Goal: Entertainment & Leisure: Consume media (video, audio)

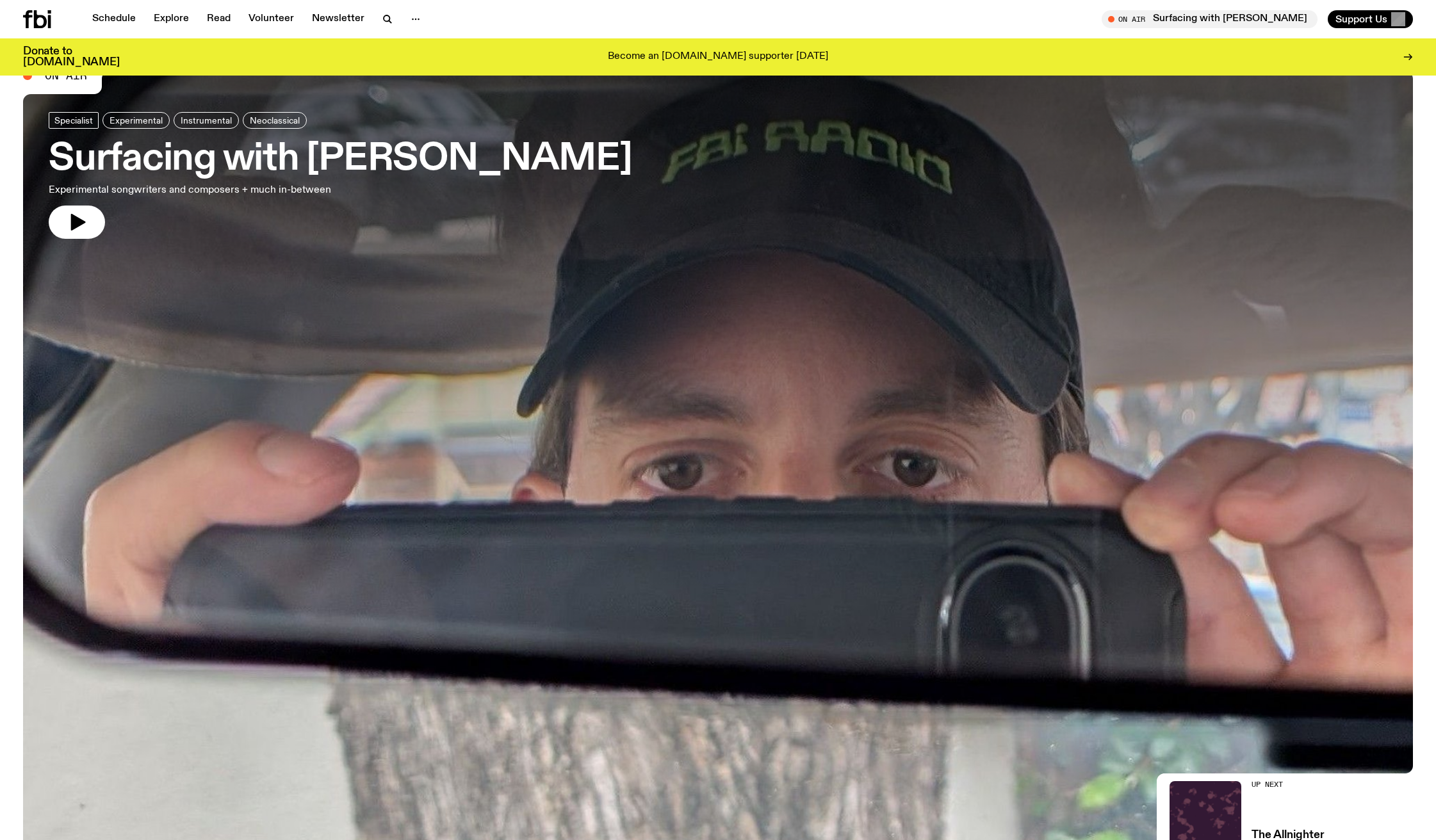
scroll to position [874, 0]
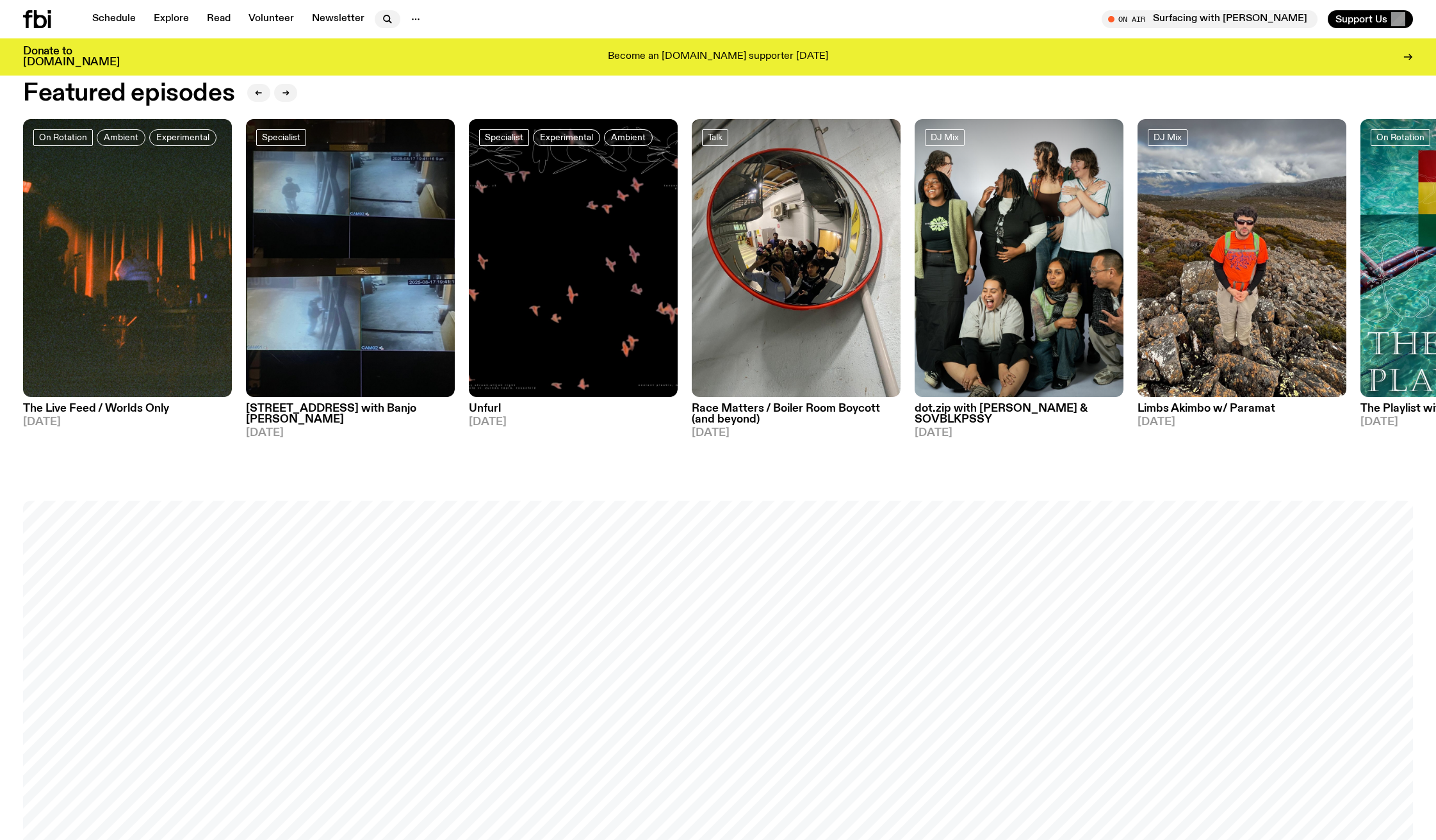
click at [384, 20] on icon "button" at bounding box center [387, 19] width 15 height 15
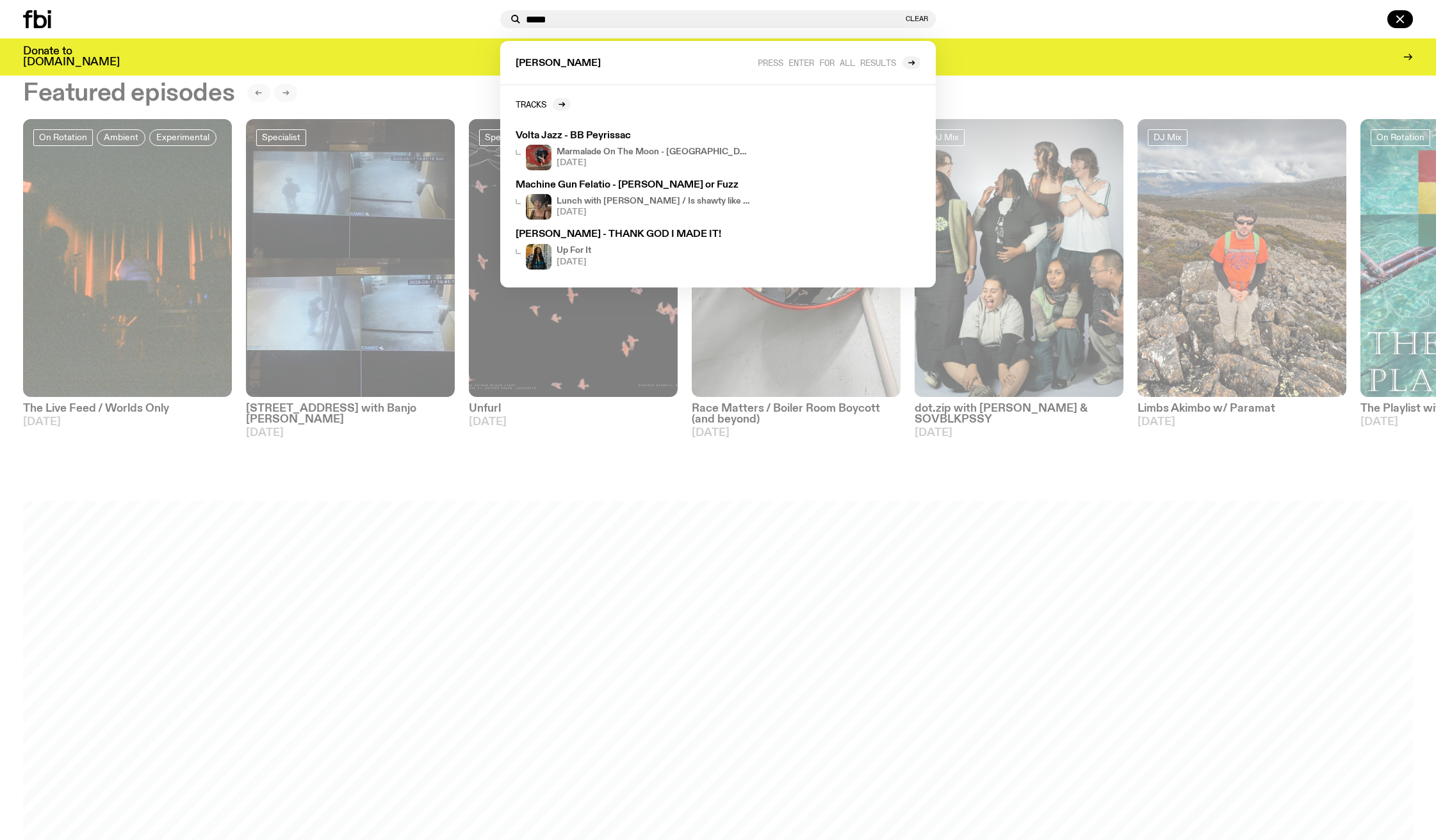
drag, startPoint x: 559, startPoint y: 11, endPoint x: 541, endPoint y: 15, distance: 18.4
click at [544, 17] on div "***** Clear" at bounding box center [718, 19] width 435 height 18
drag, startPoint x: 560, startPoint y: 15, endPoint x: 529, endPoint y: 19, distance: 31.3
click at [529, 20] on input "*****" at bounding box center [714, 19] width 377 height 11
type input "*"
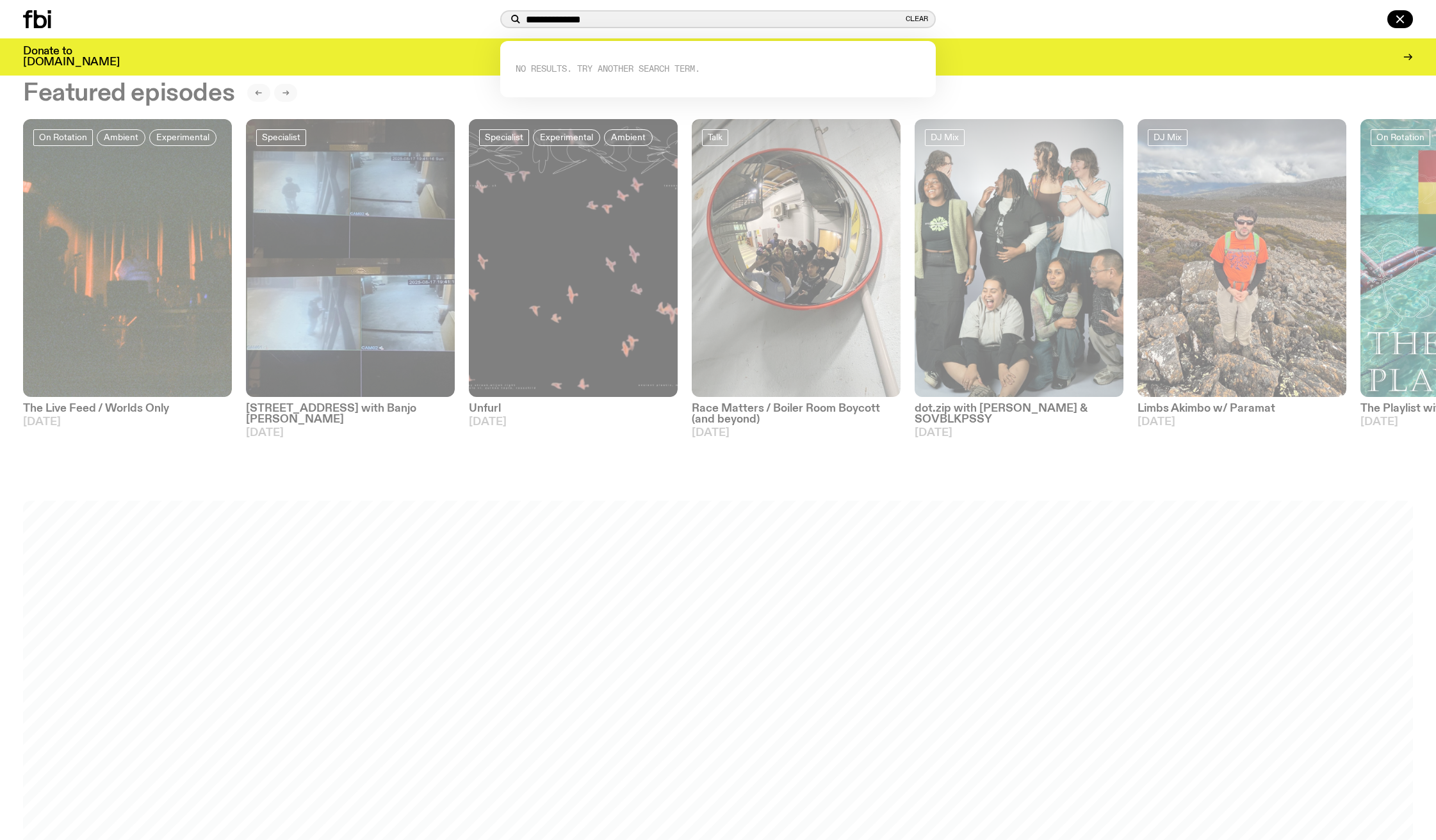
type input "**********"
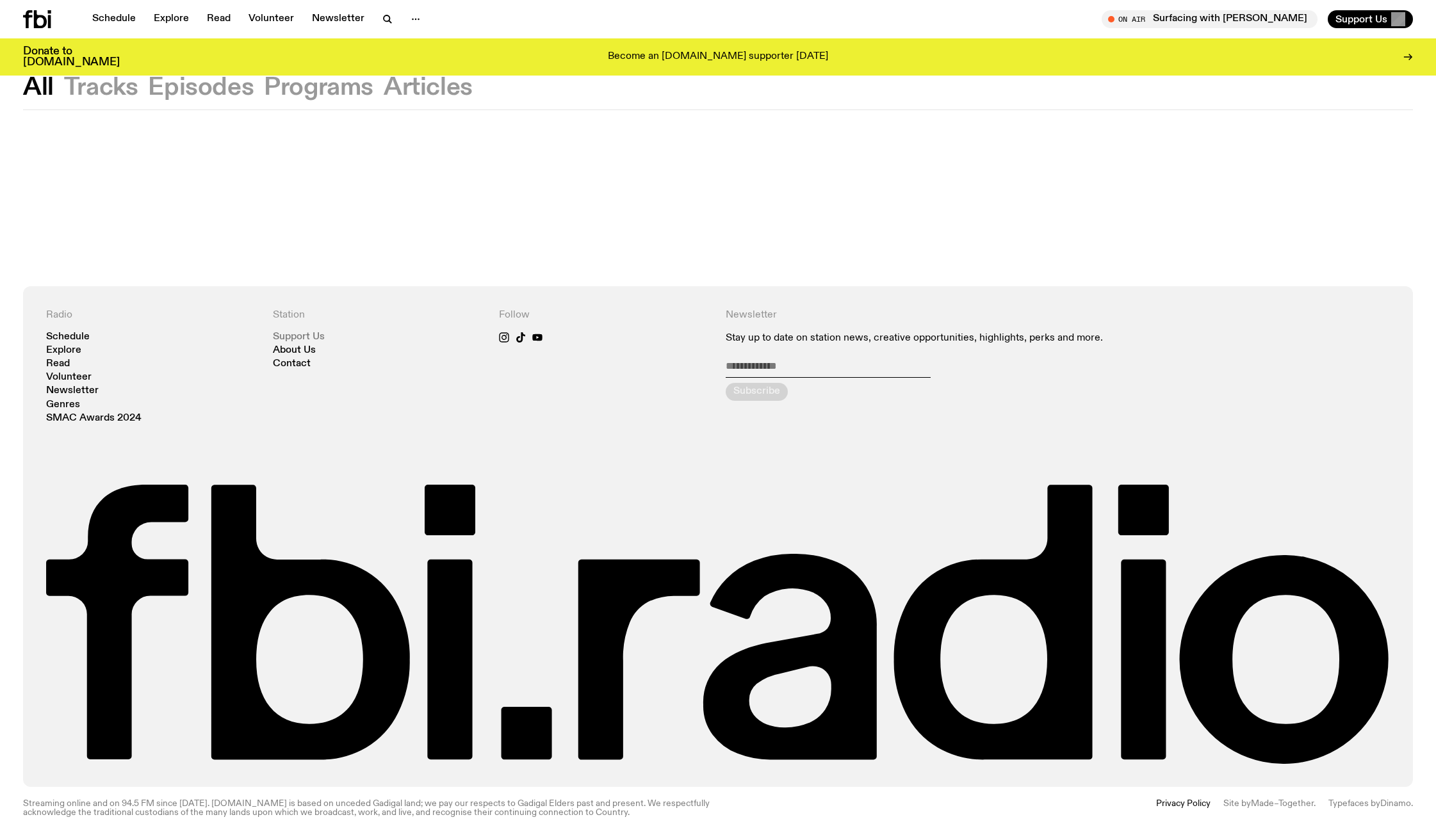
scroll to position [75, 0]
click at [384, 17] on icon "button" at bounding box center [387, 19] width 15 height 15
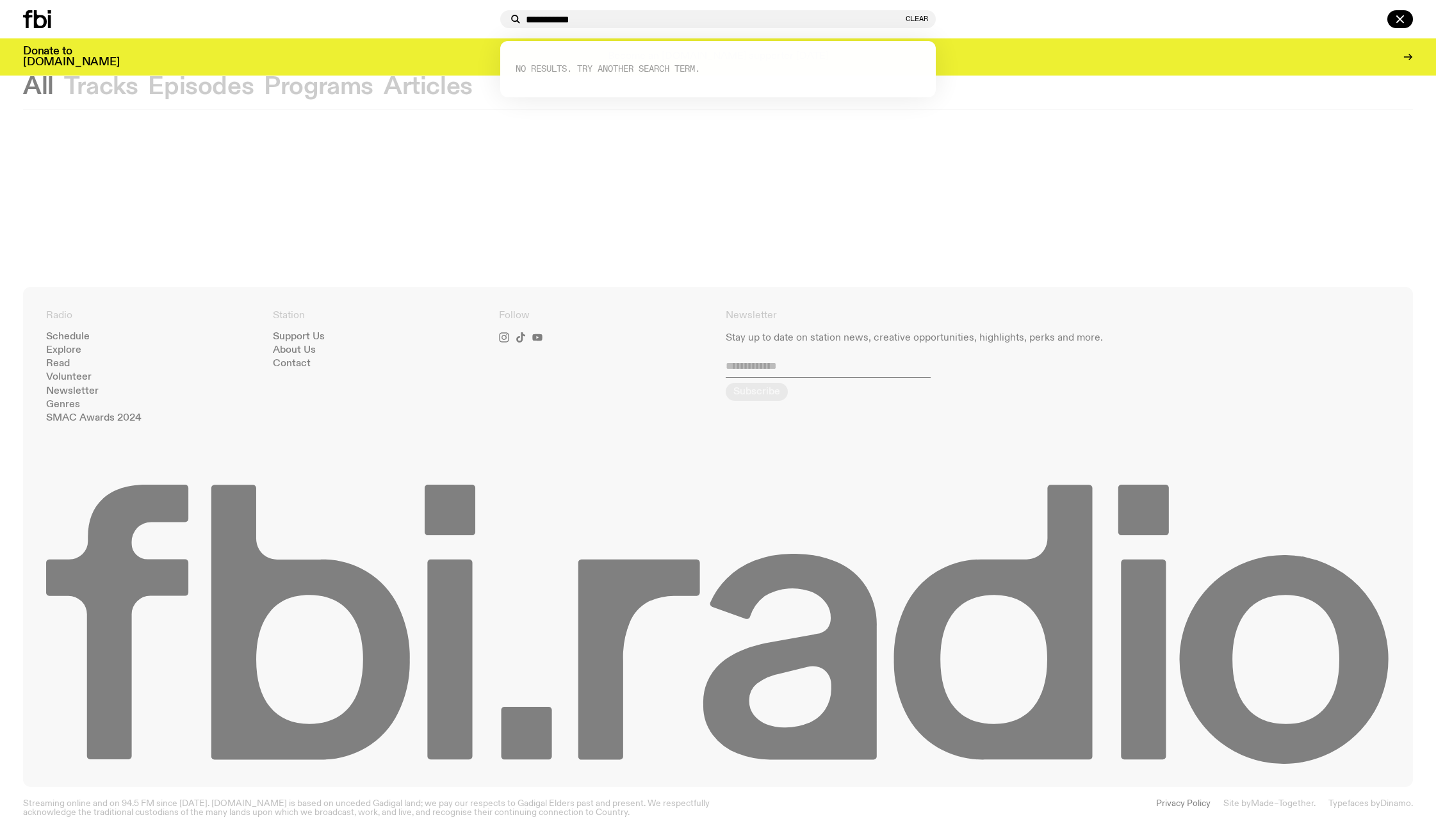
type input "**********"
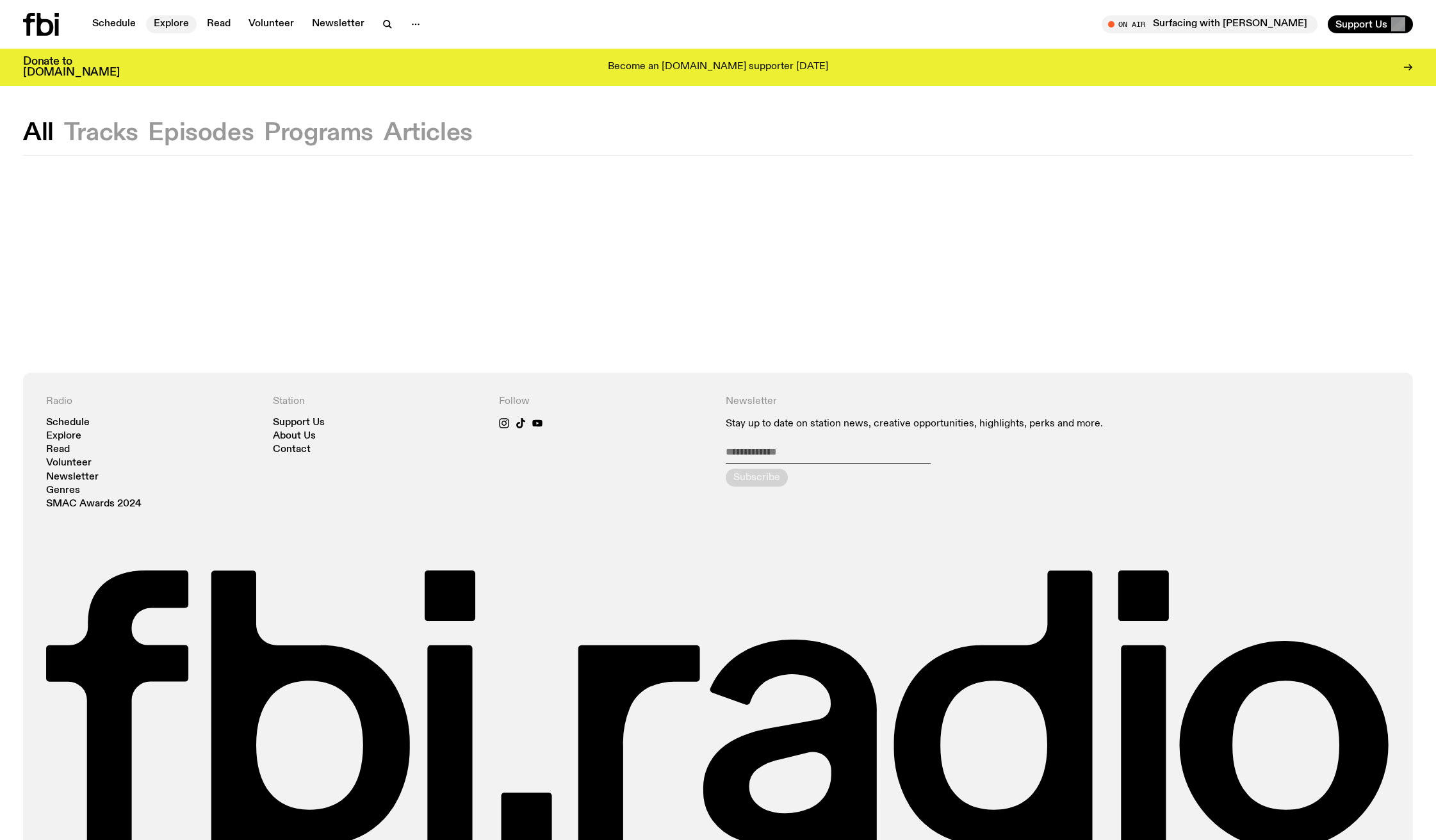
click at [175, 21] on link "Explore" at bounding box center [171, 24] width 50 height 18
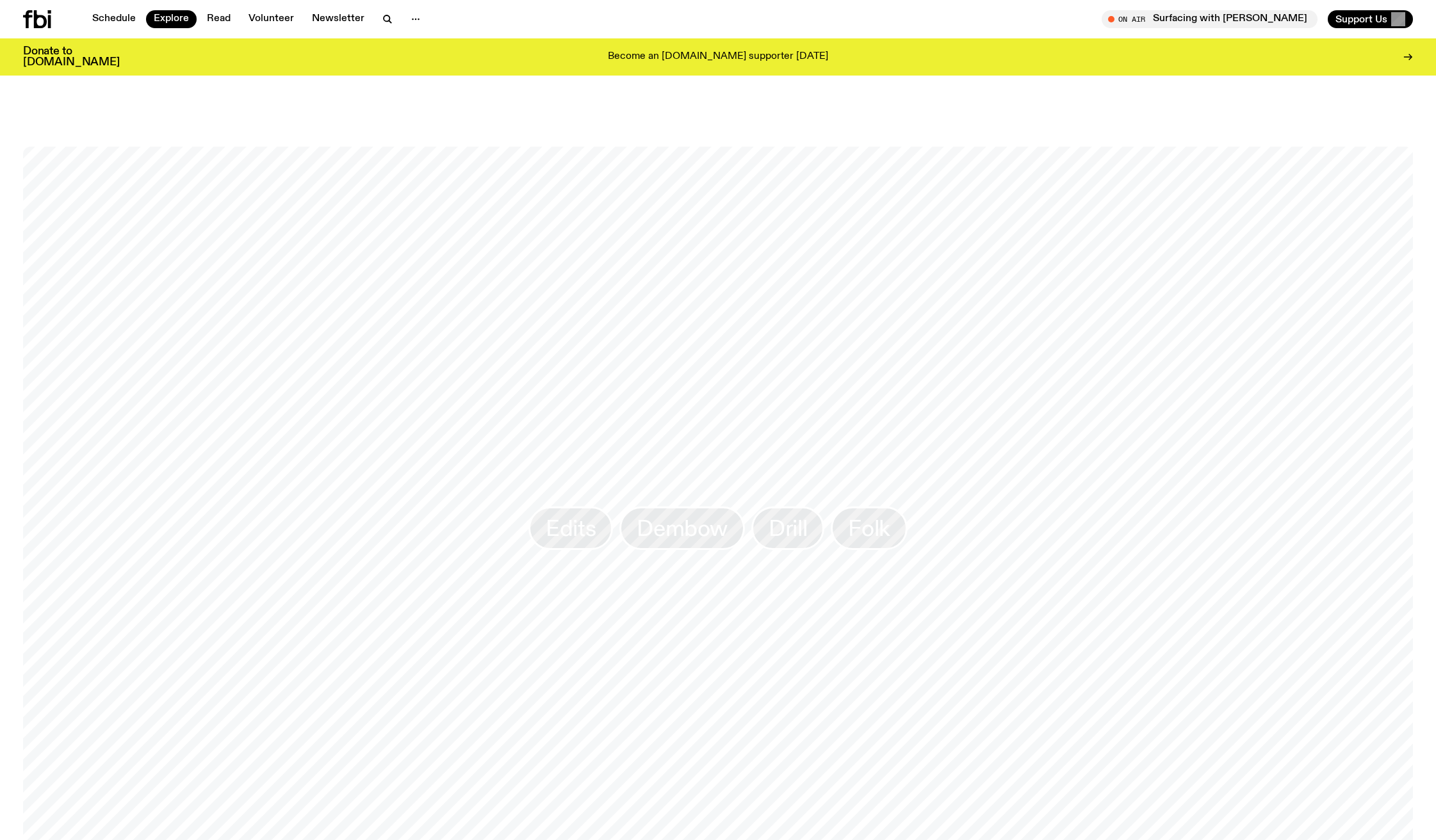
scroll to position [1172, 0]
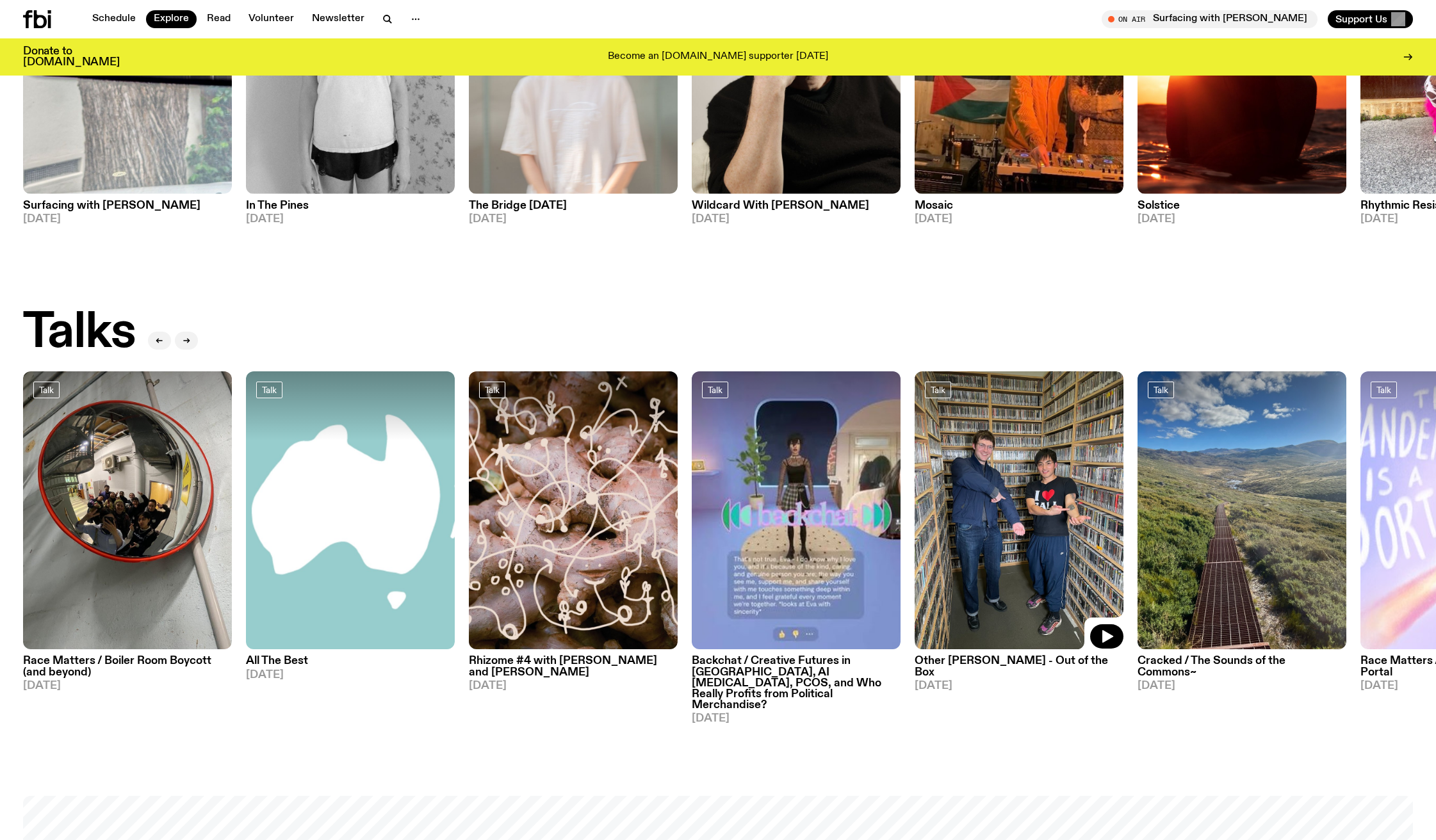
click at [1018, 609] on img at bounding box center [1019, 511] width 209 height 278
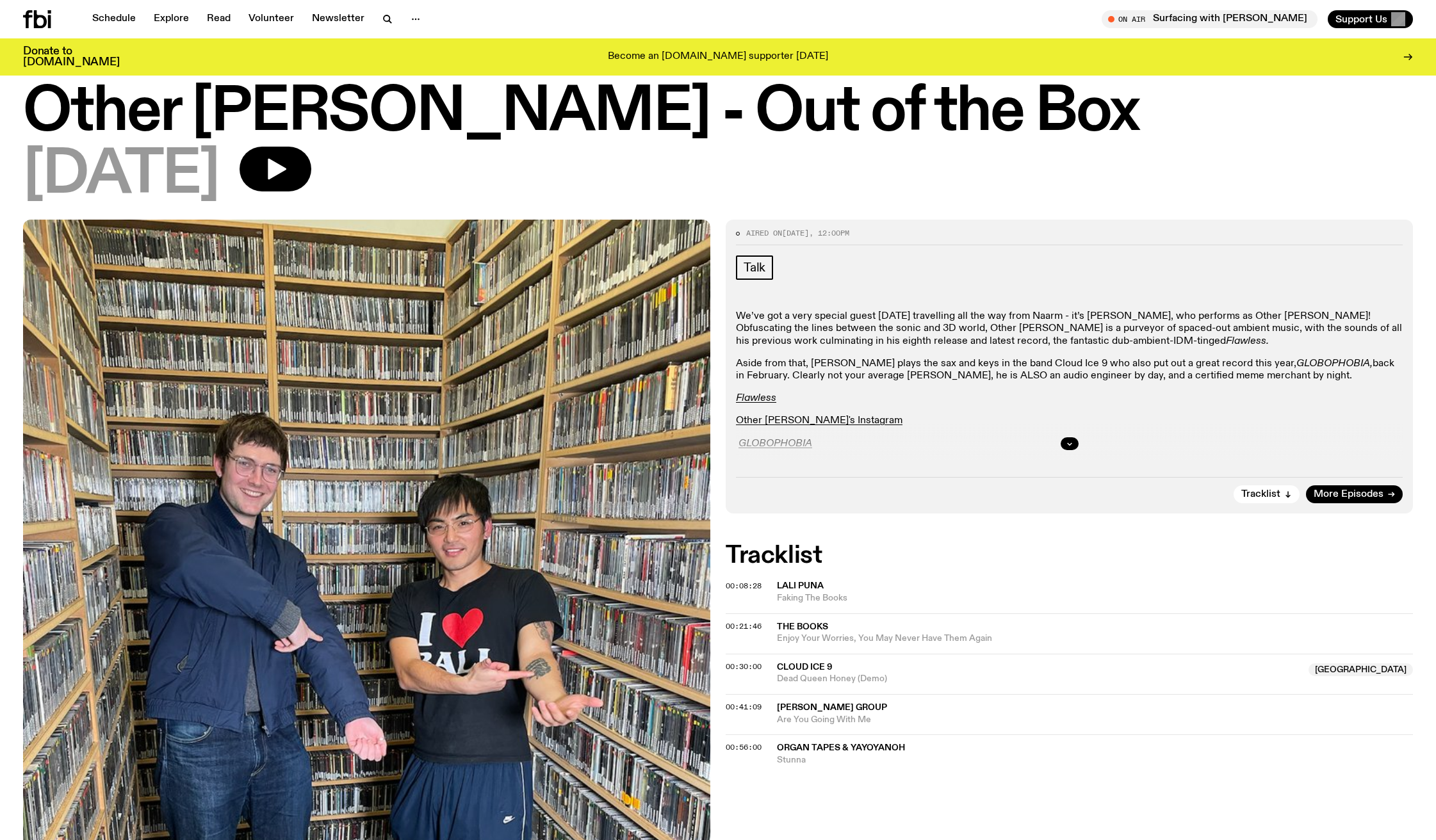
scroll to position [108, 0]
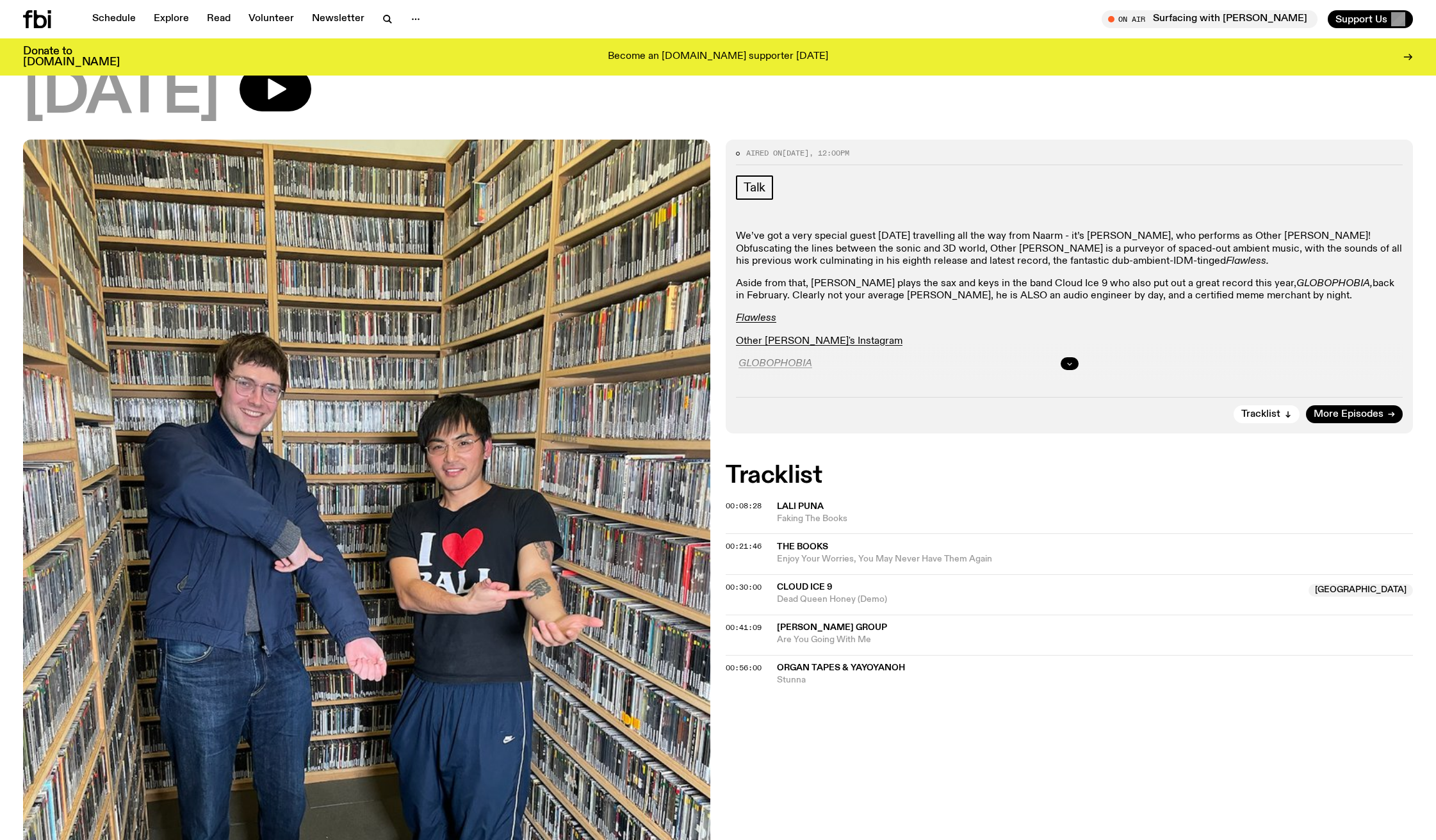
click at [1074, 363] on button "button" at bounding box center [1069, 363] width 18 height 13
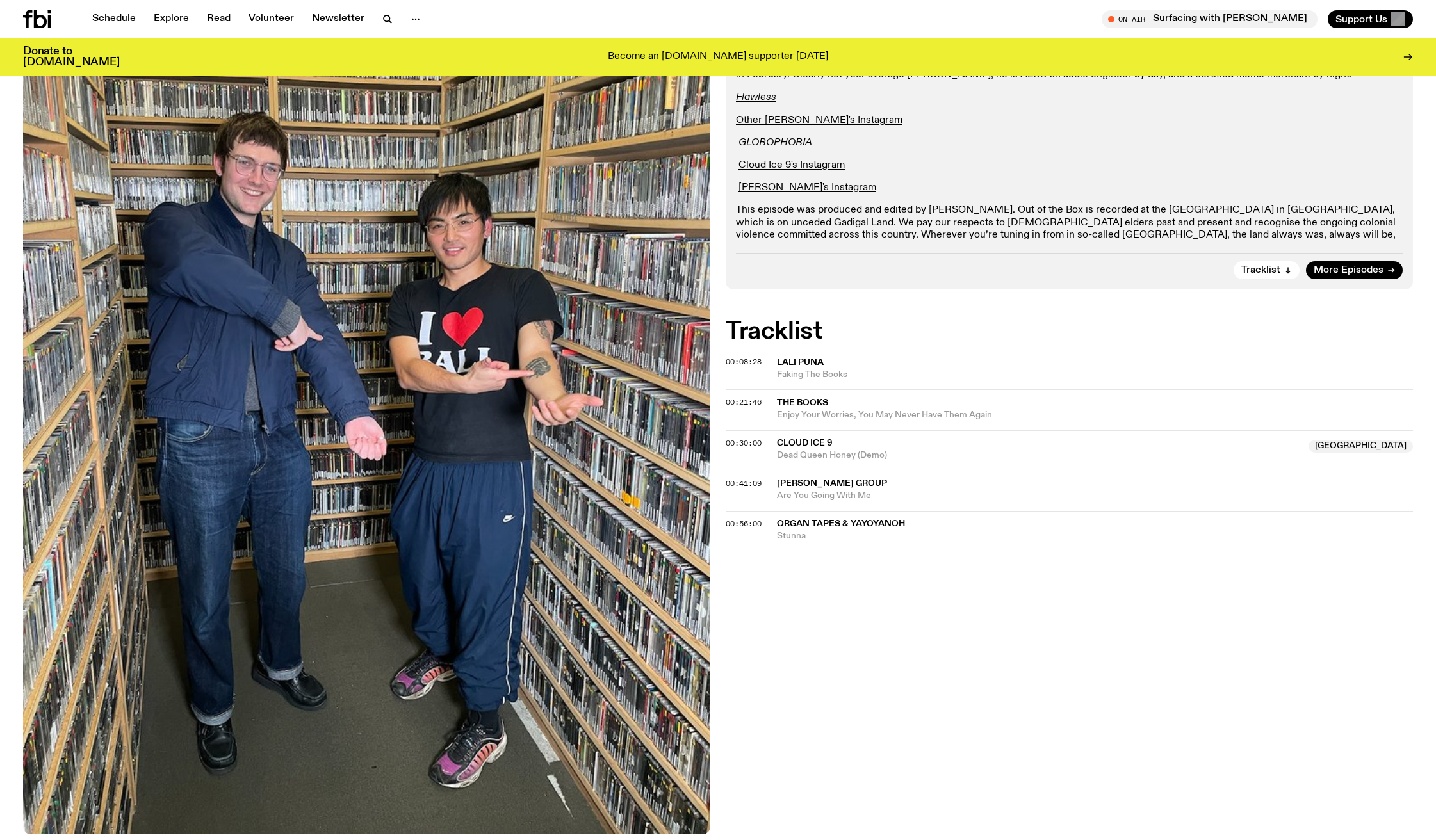
scroll to position [85, 0]
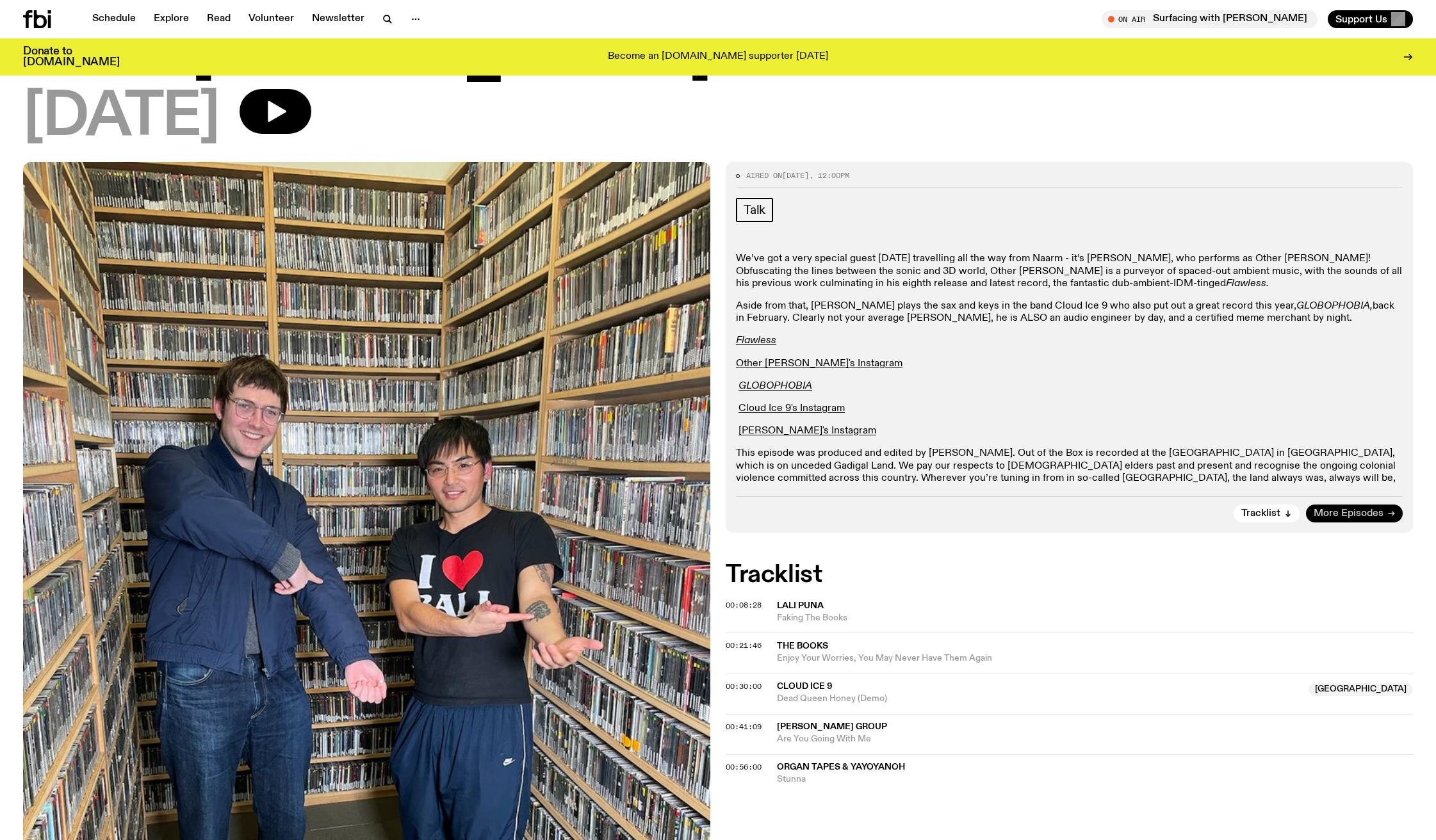
click at [1357, 513] on span "More Episodes" at bounding box center [1348, 514] width 70 height 10
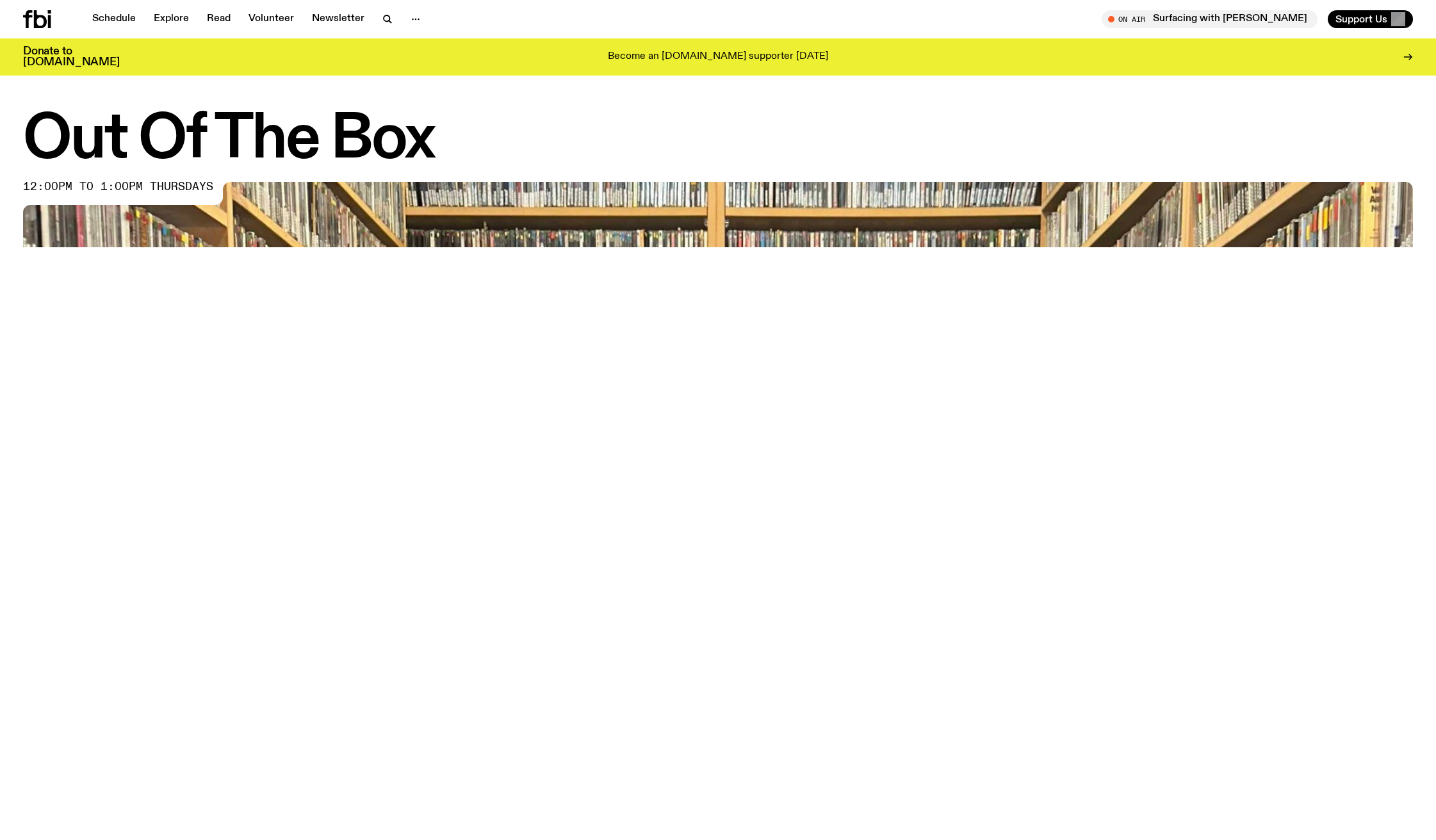
scroll to position [893, 0]
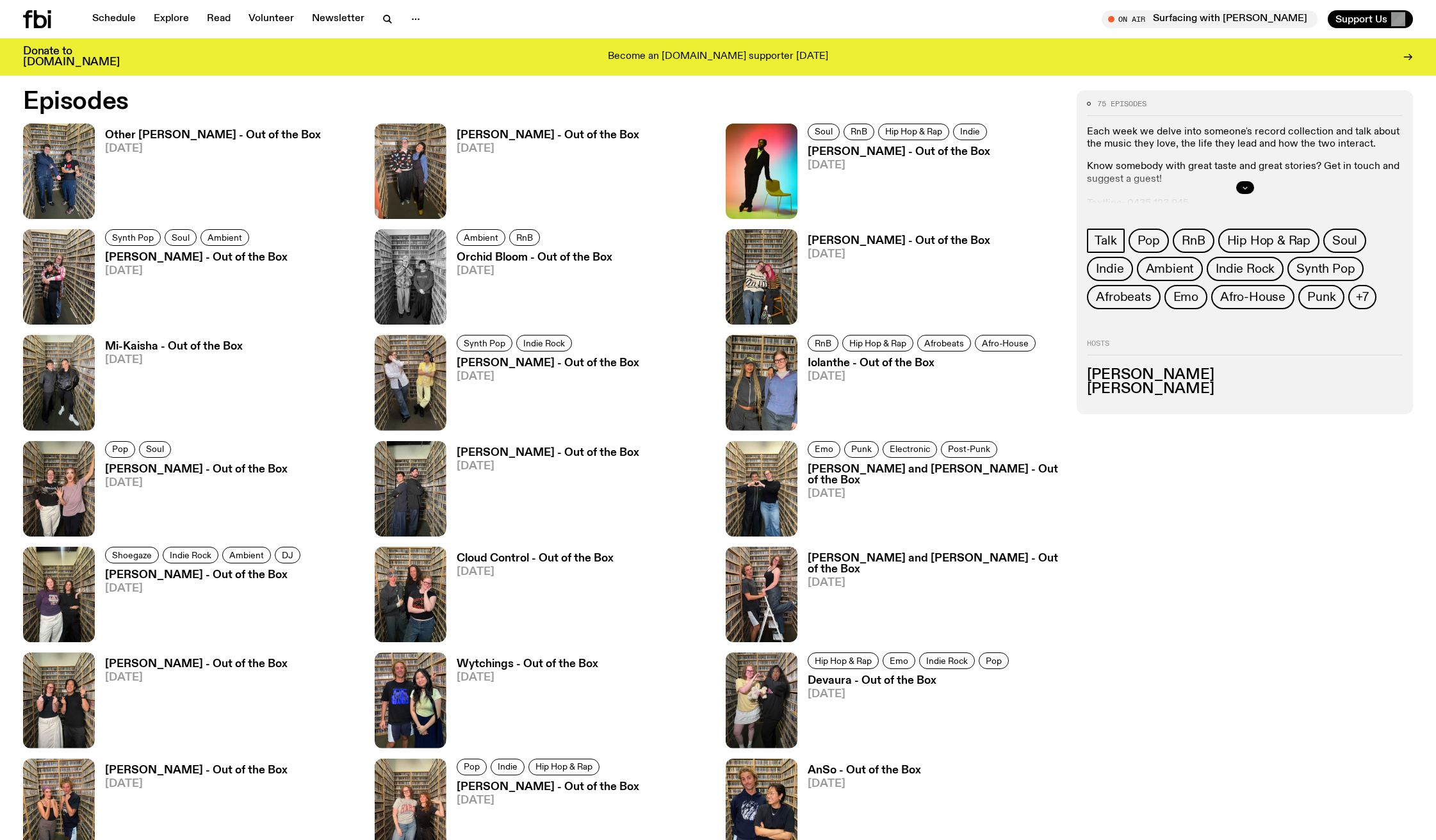
click at [1244, 188] on icon "button" at bounding box center [1244, 187] width 7 height 7
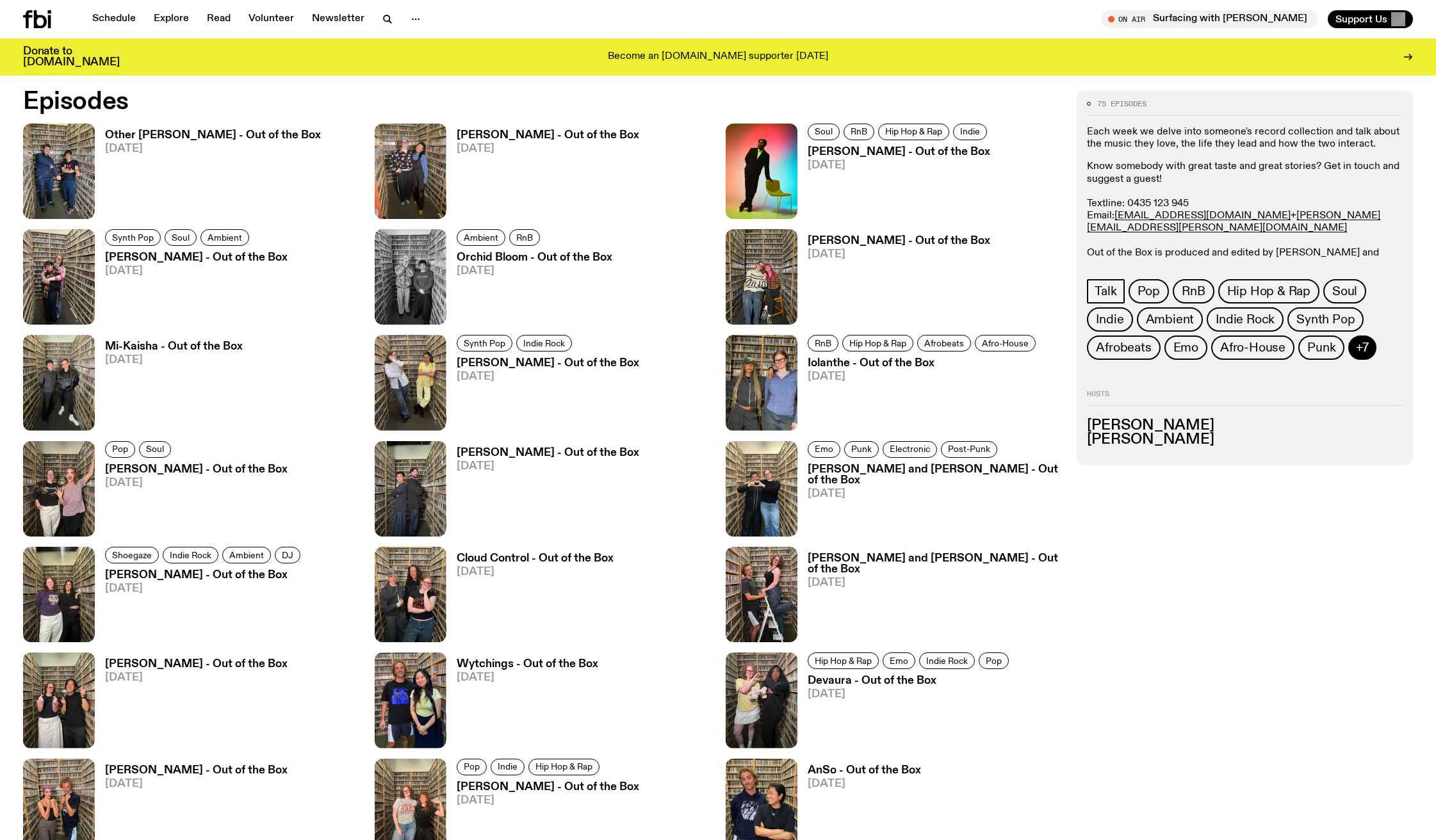
click at [1359, 348] on span "+7" at bounding box center [1362, 347] width 13 height 14
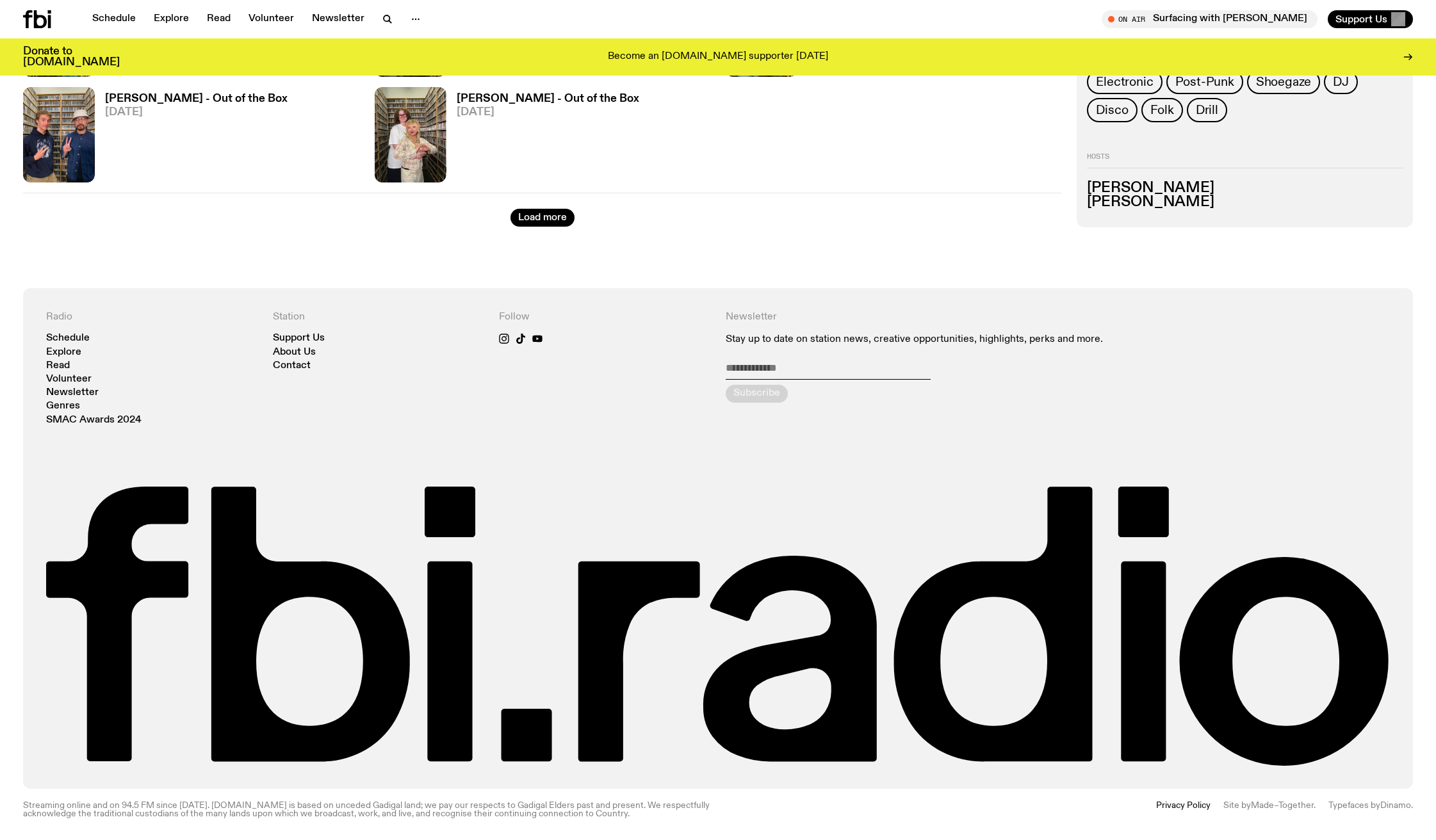
scroll to position [1812, 0]
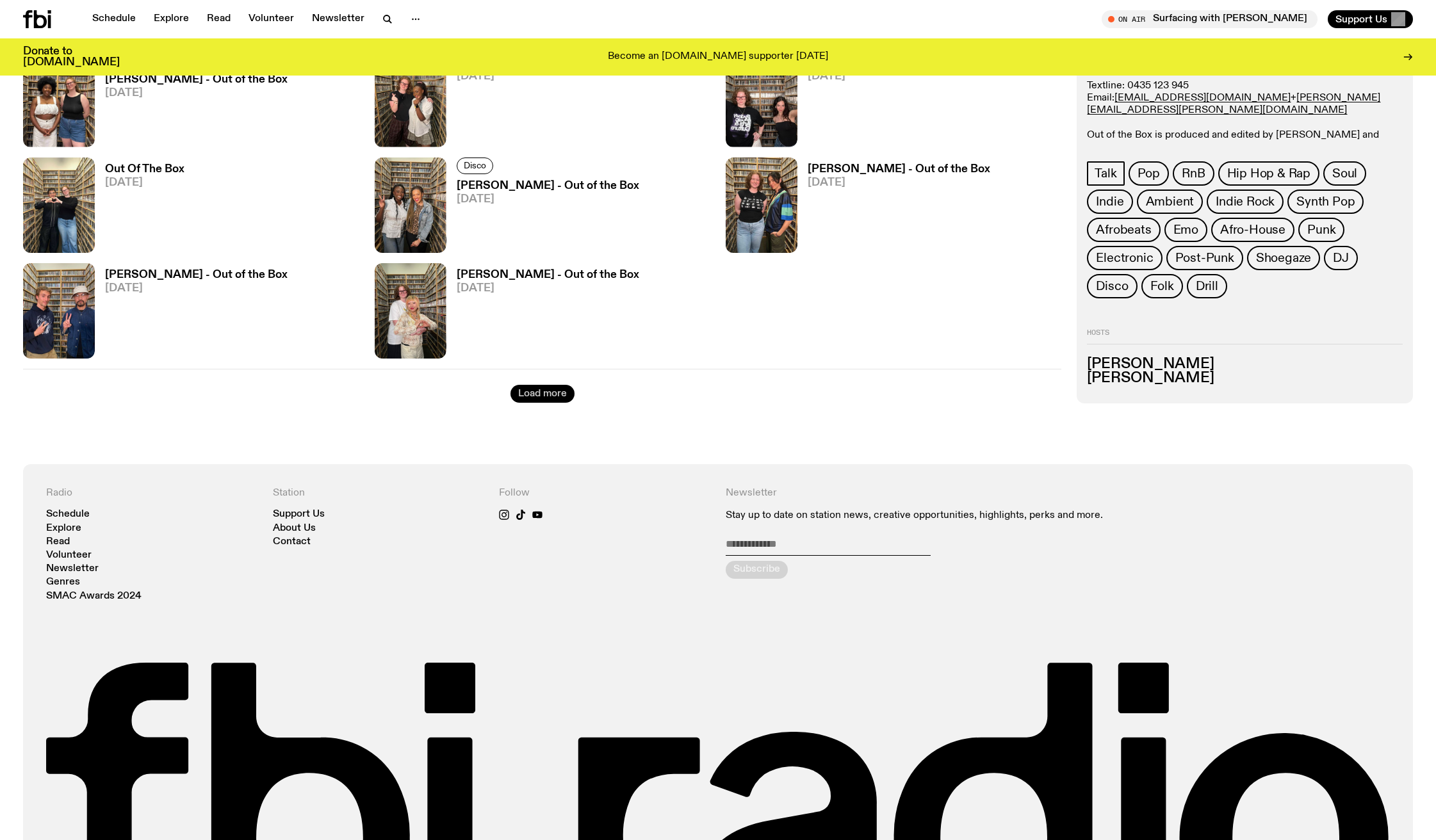
click at [546, 394] on button "Load more" at bounding box center [542, 393] width 64 height 18
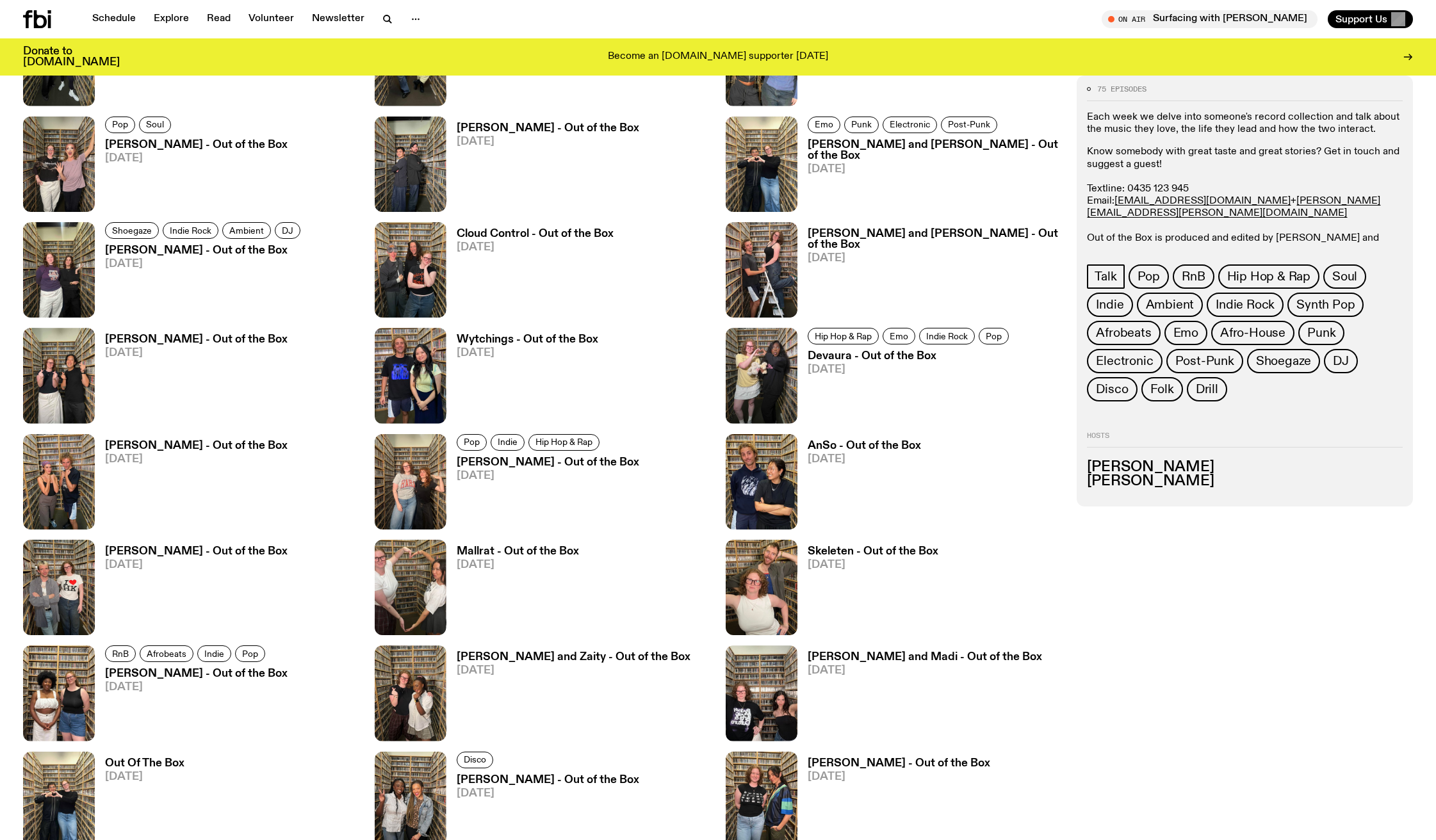
scroll to position [2204, 0]
